Goal: Check status

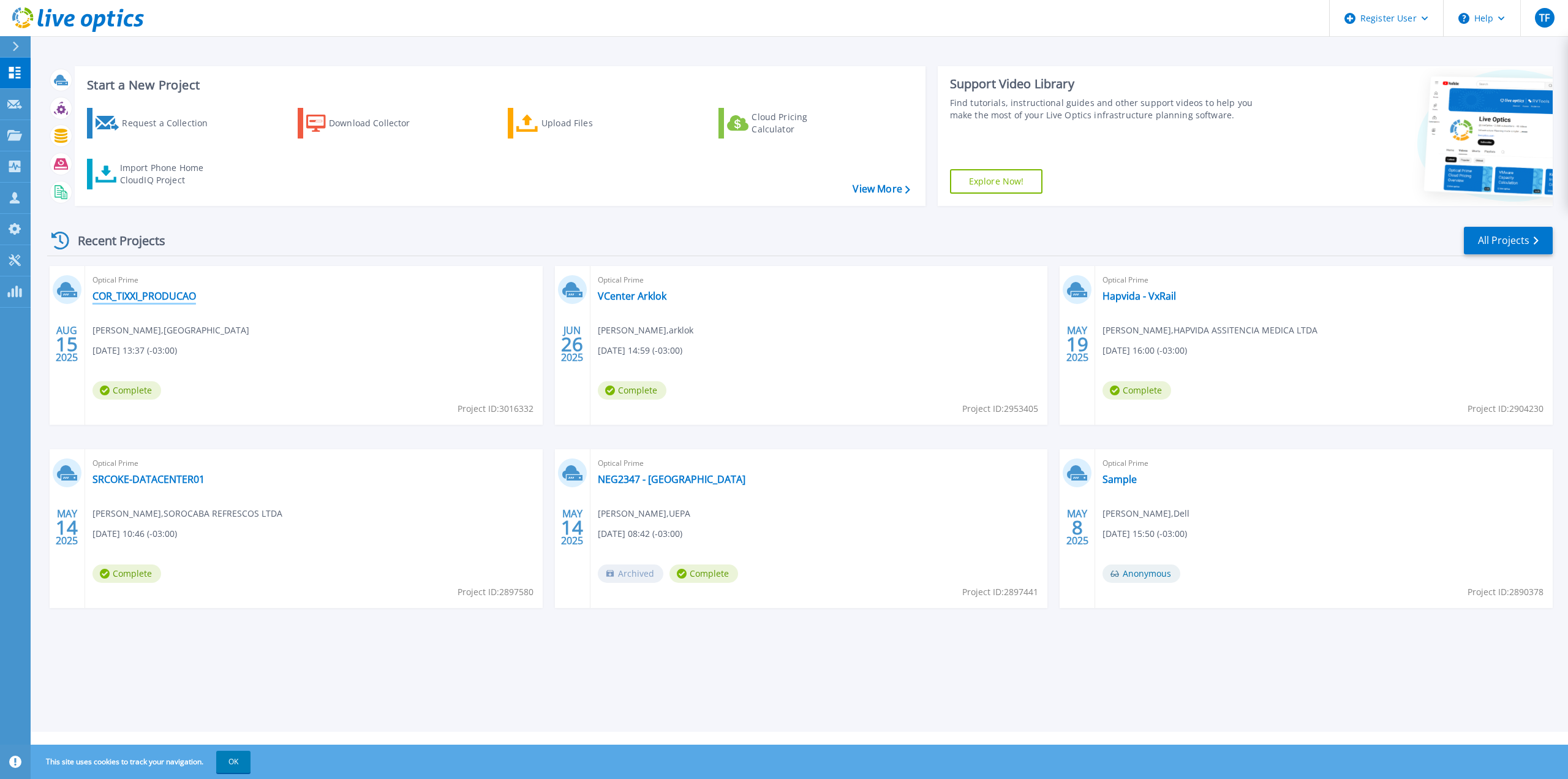
click at [181, 297] on link "COR_TIXXI_PRODUCAO" at bounding box center [144, 296] width 104 height 12
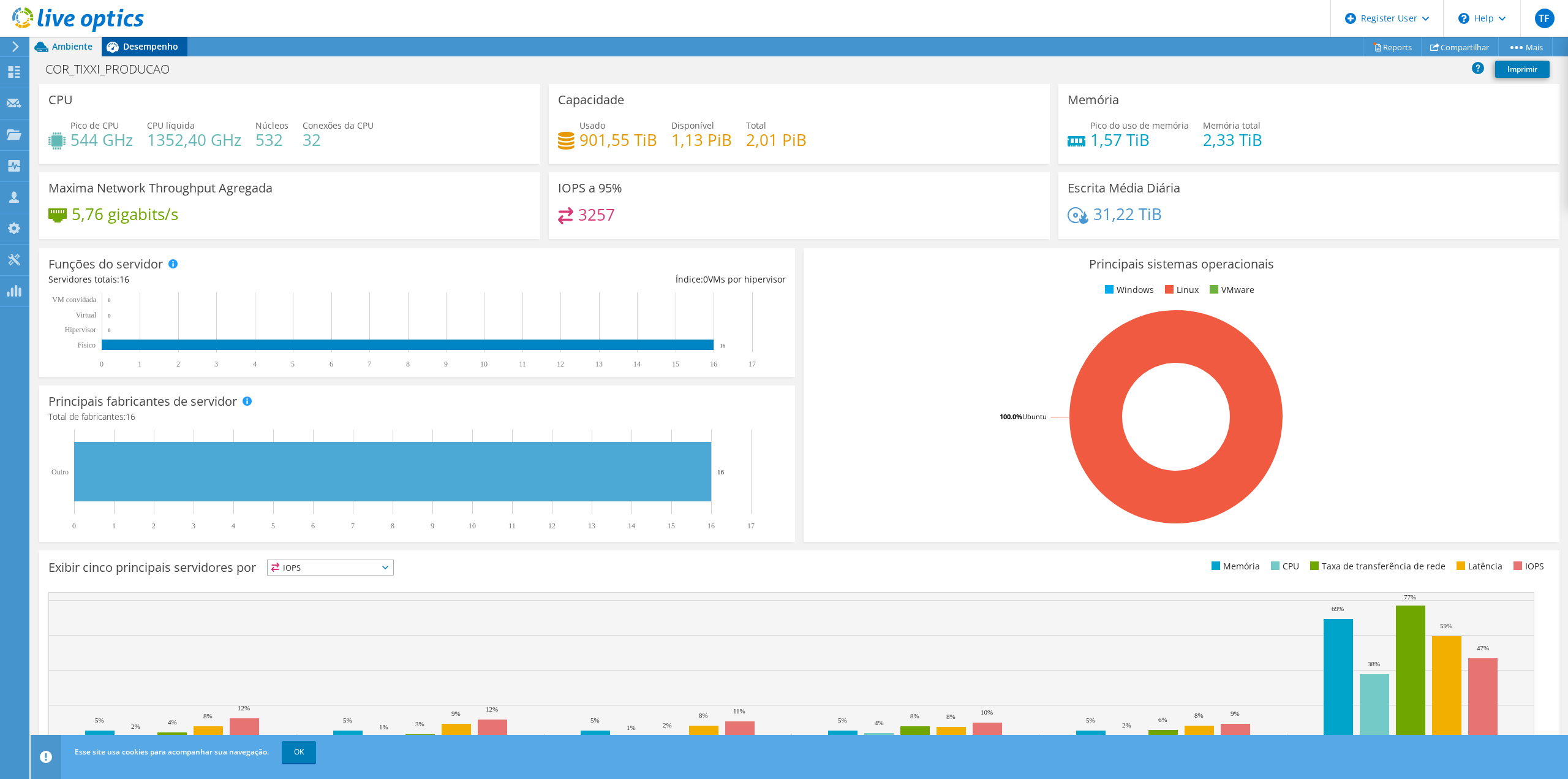
click at [164, 49] on span "Desempenho" at bounding box center [151, 46] width 55 height 12
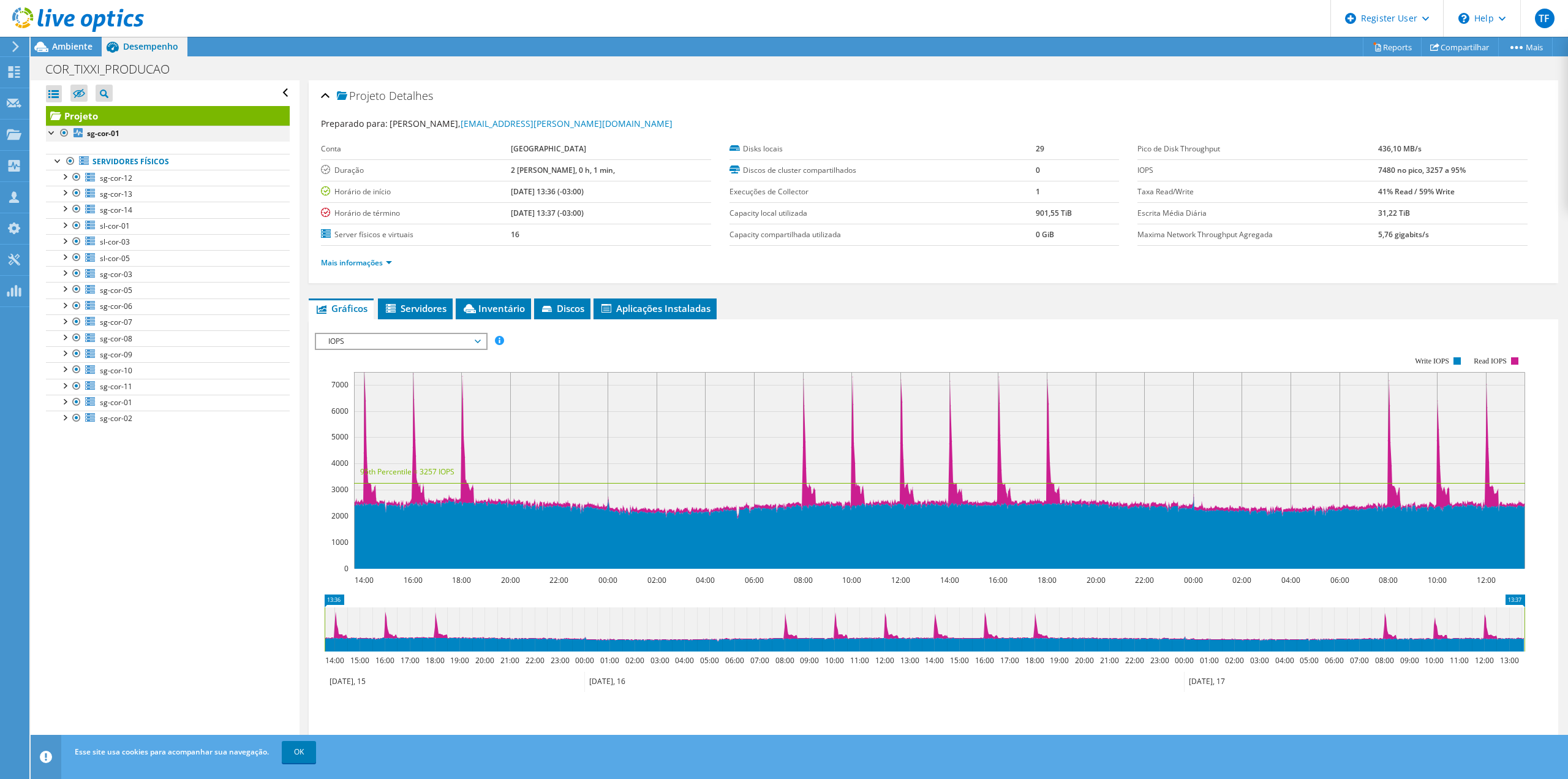
click at [49, 130] on div at bounding box center [51, 131] width 12 height 12
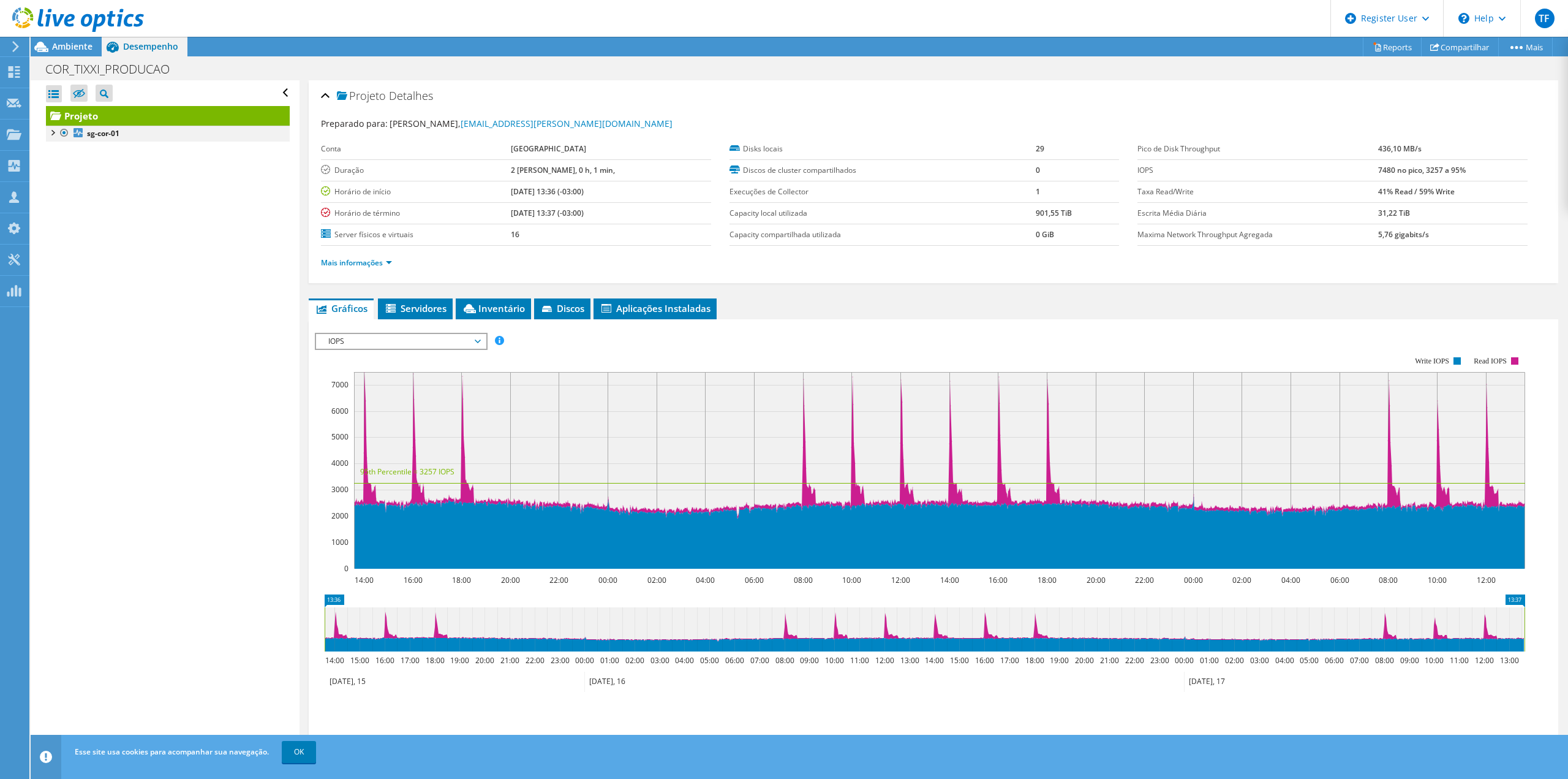
click at [49, 130] on div at bounding box center [51, 131] width 12 height 12
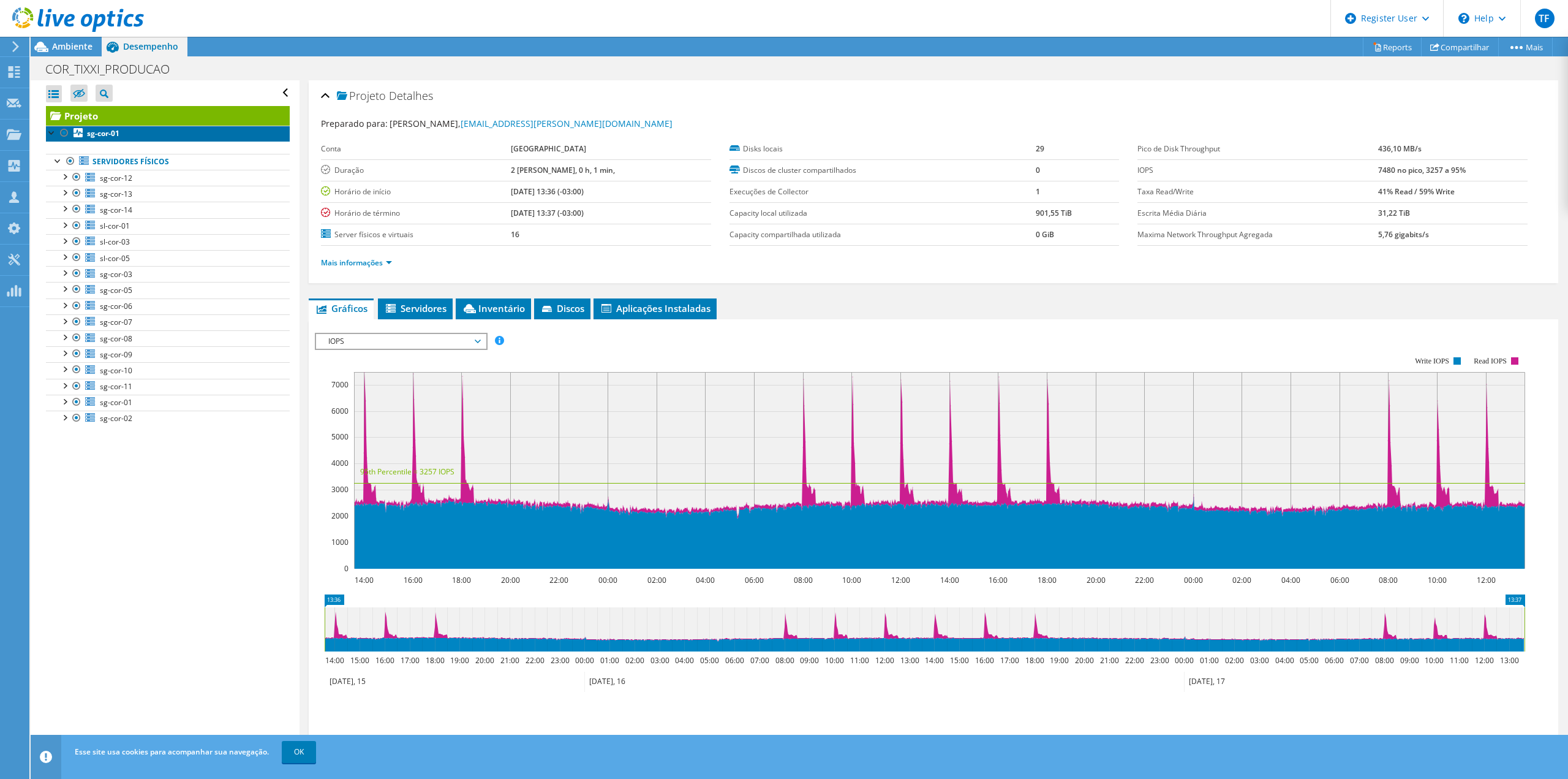
click at [132, 136] on link "sg-cor-01" at bounding box center [168, 133] width 244 height 16
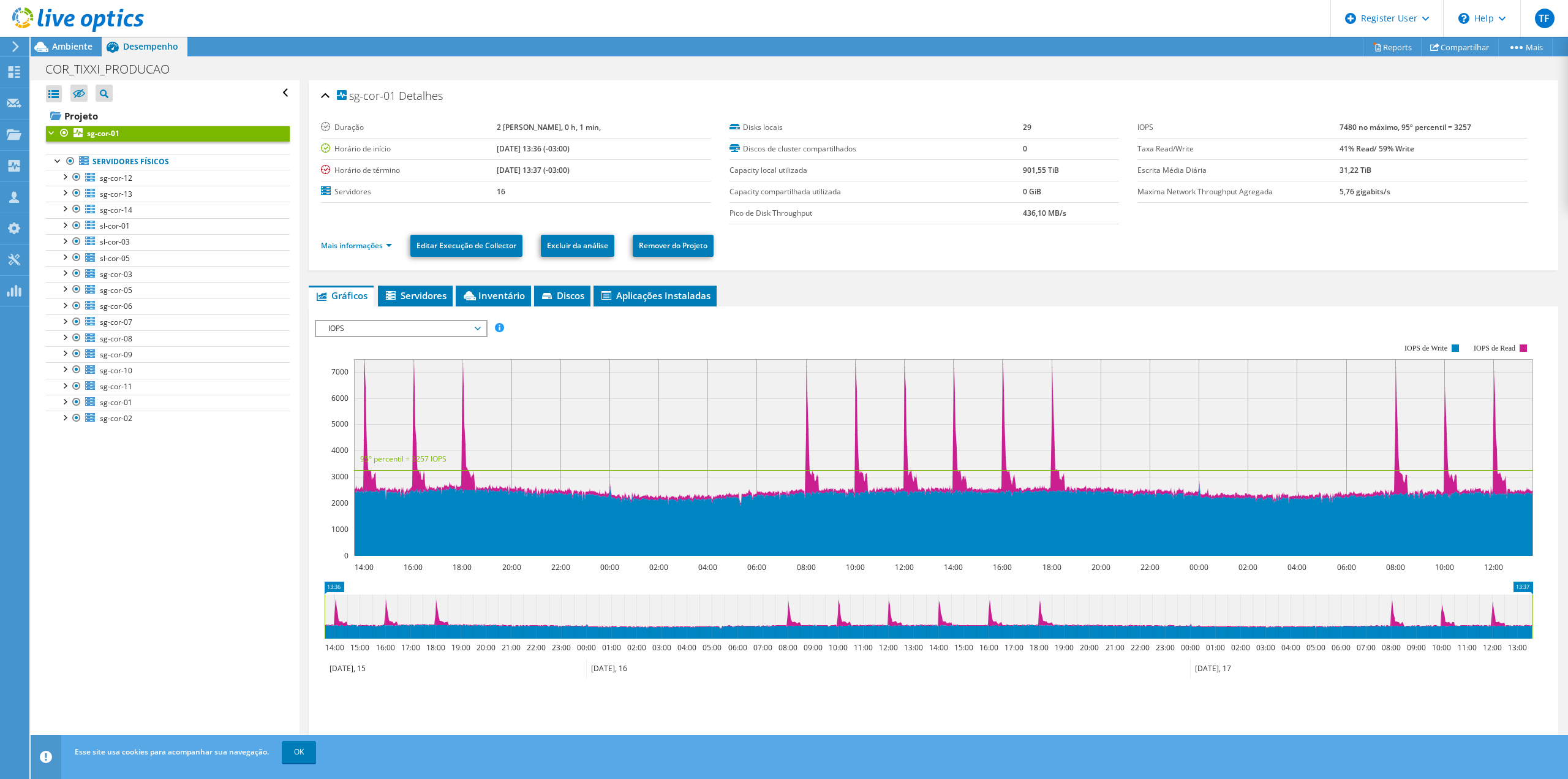
click at [386, 324] on span "IOPS" at bounding box center [400, 329] width 157 height 15
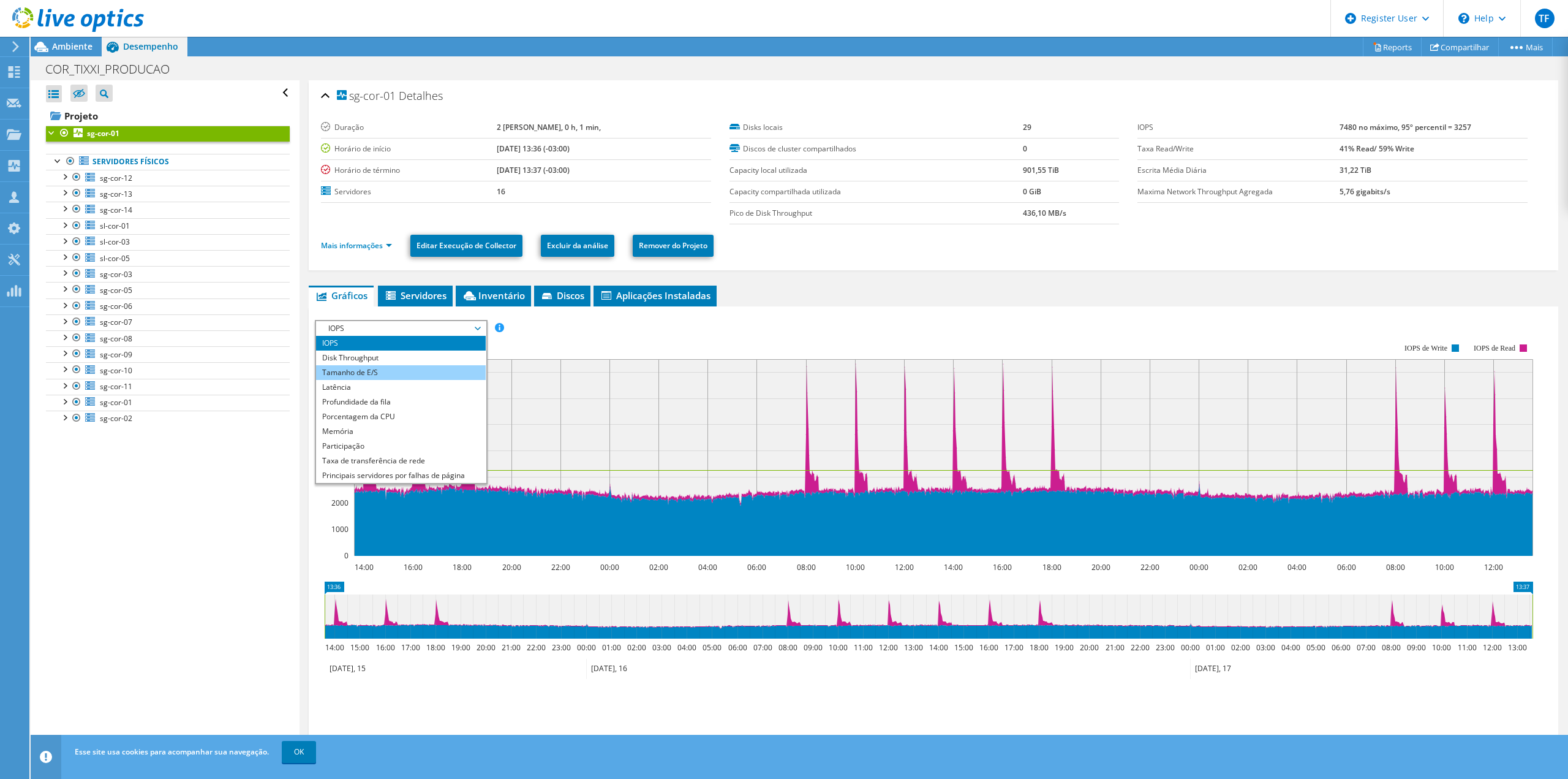
click at [389, 371] on li "Tamanho de E/S" at bounding box center [401, 372] width 170 height 15
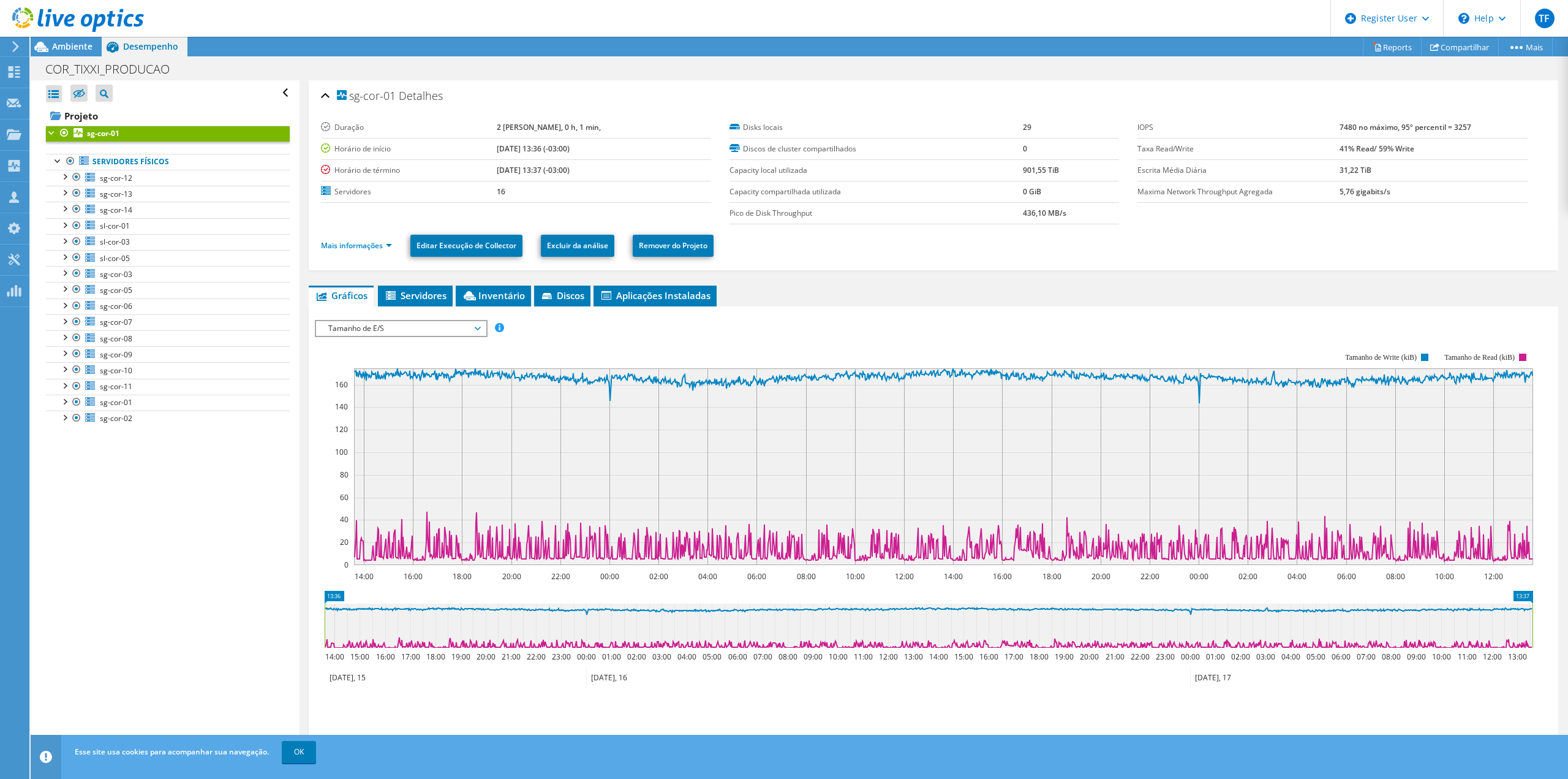
click at [393, 330] on span "Tamanho de E/S" at bounding box center [400, 329] width 157 height 15
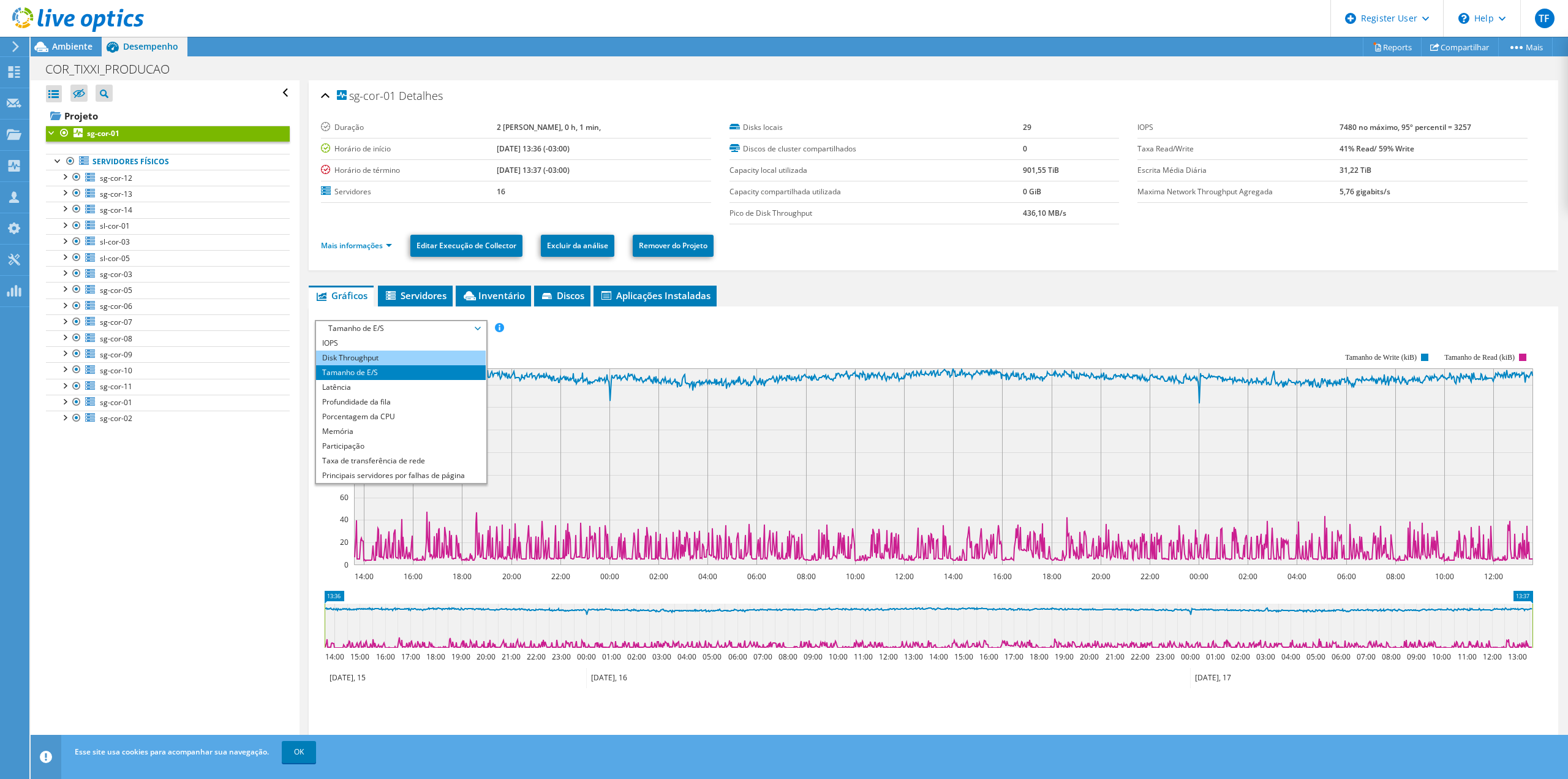
click at [375, 355] on li "Disk Throughput" at bounding box center [401, 358] width 170 height 15
